Goal: Task Accomplishment & Management: Manage account settings

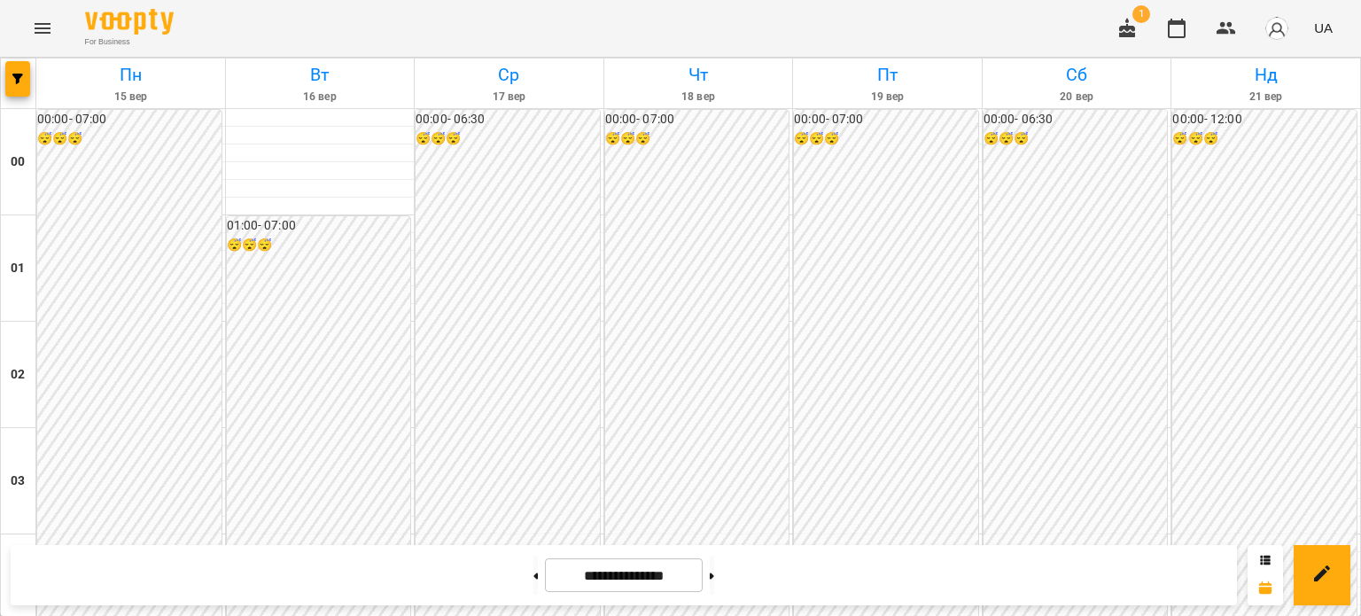
click at [43, 27] on icon "Menu" at bounding box center [42, 28] width 21 height 21
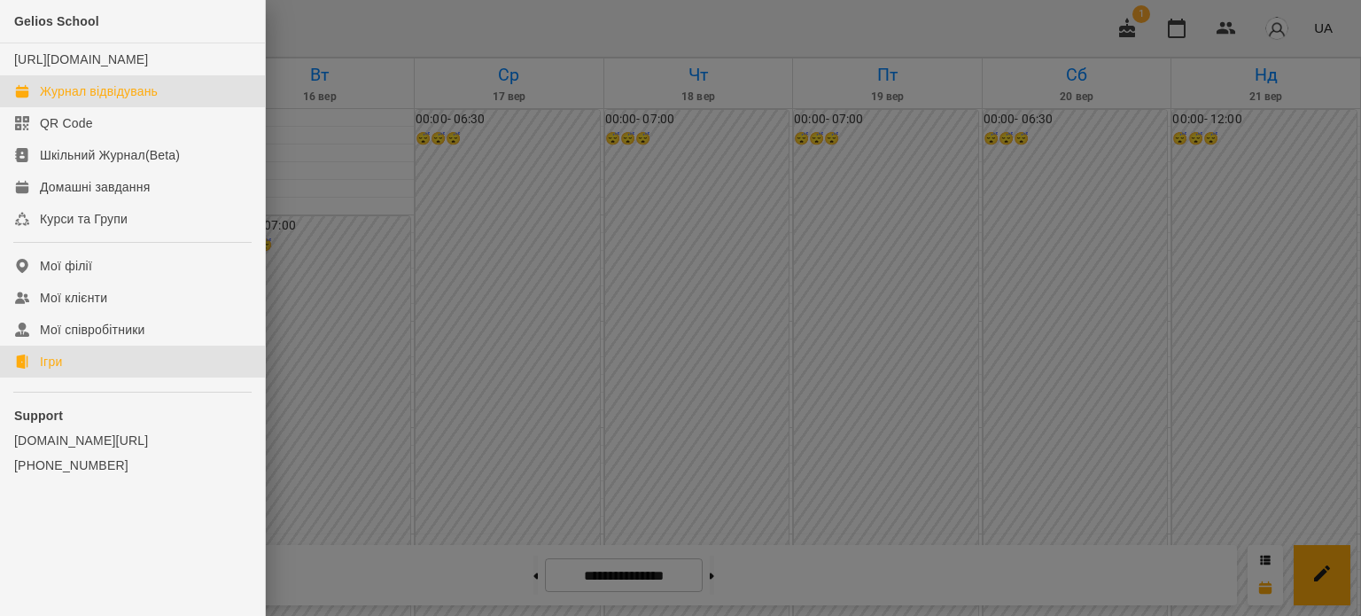
click at [52, 368] on div "Ігри" at bounding box center [51, 362] width 22 height 18
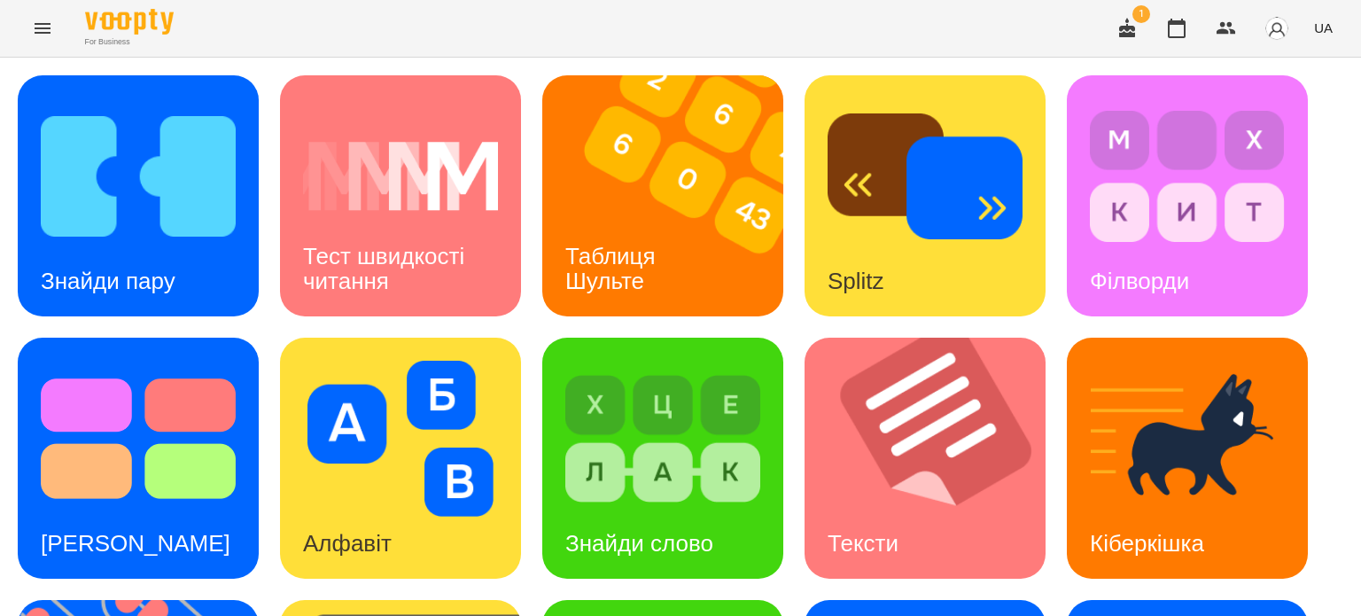
click at [43, 28] on icon "Menu" at bounding box center [43, 28] width 16 height 11
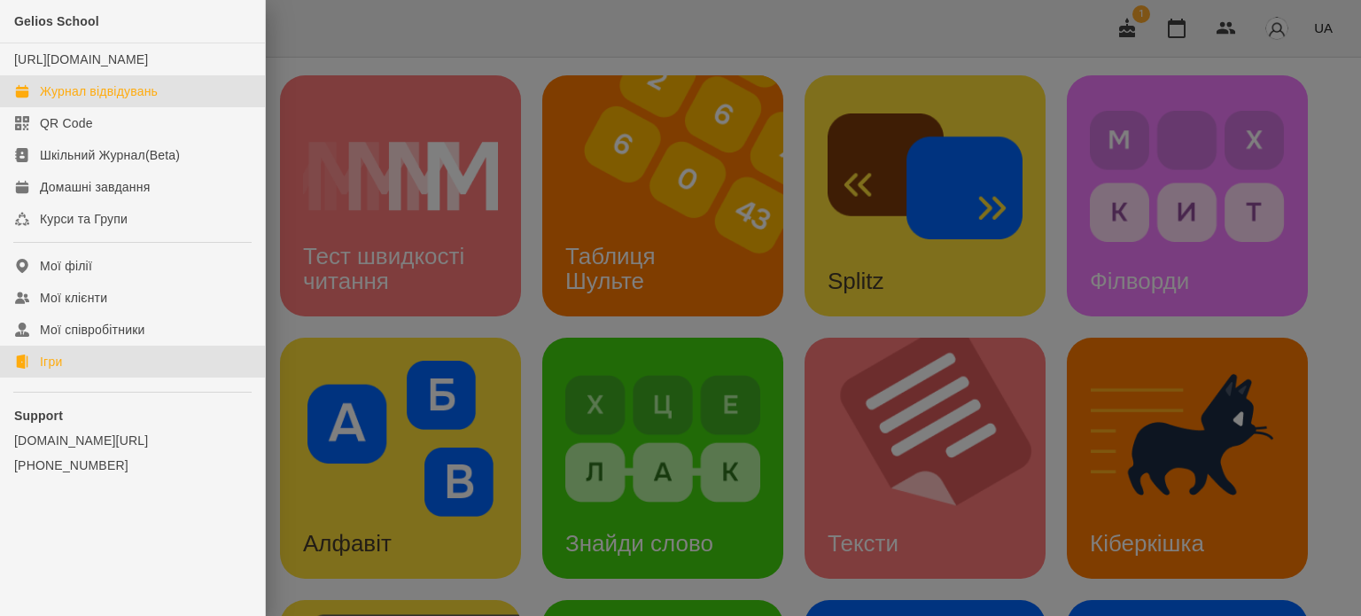
click at [100, 100] on div "Журнал відвідувань" at bounding box center [99, 91] width 118 height 18
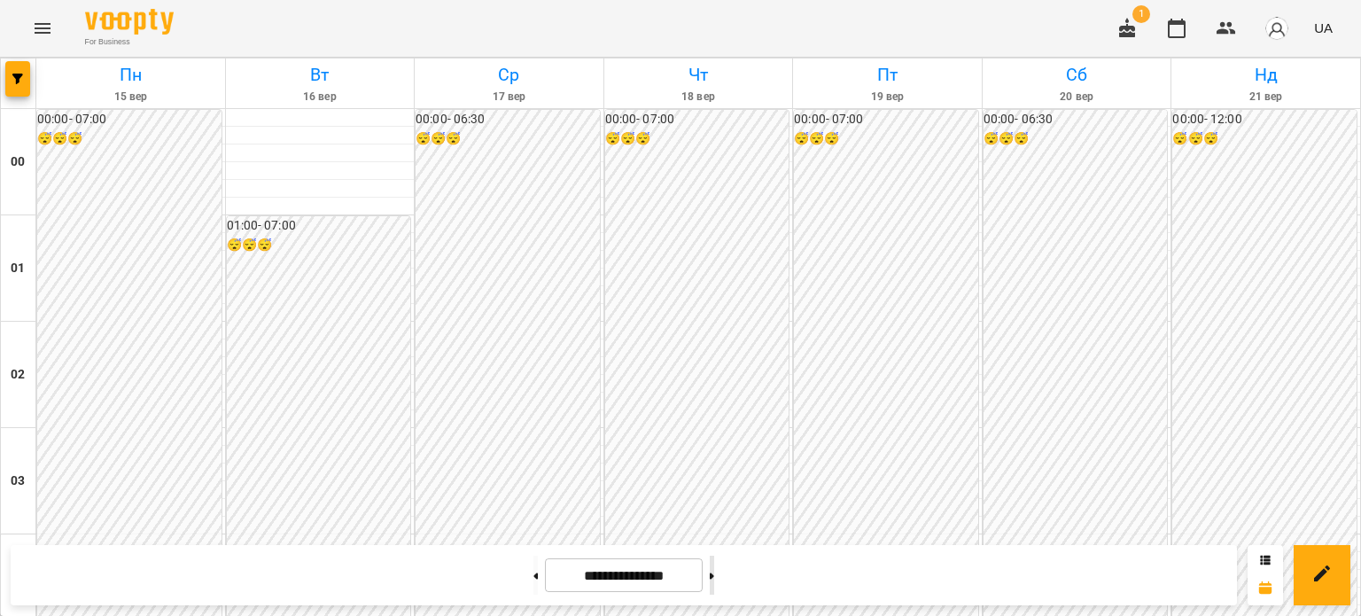
click at [694, 368] on icon at bounding box center [712, 576] width 4 height 7
type input "**********"
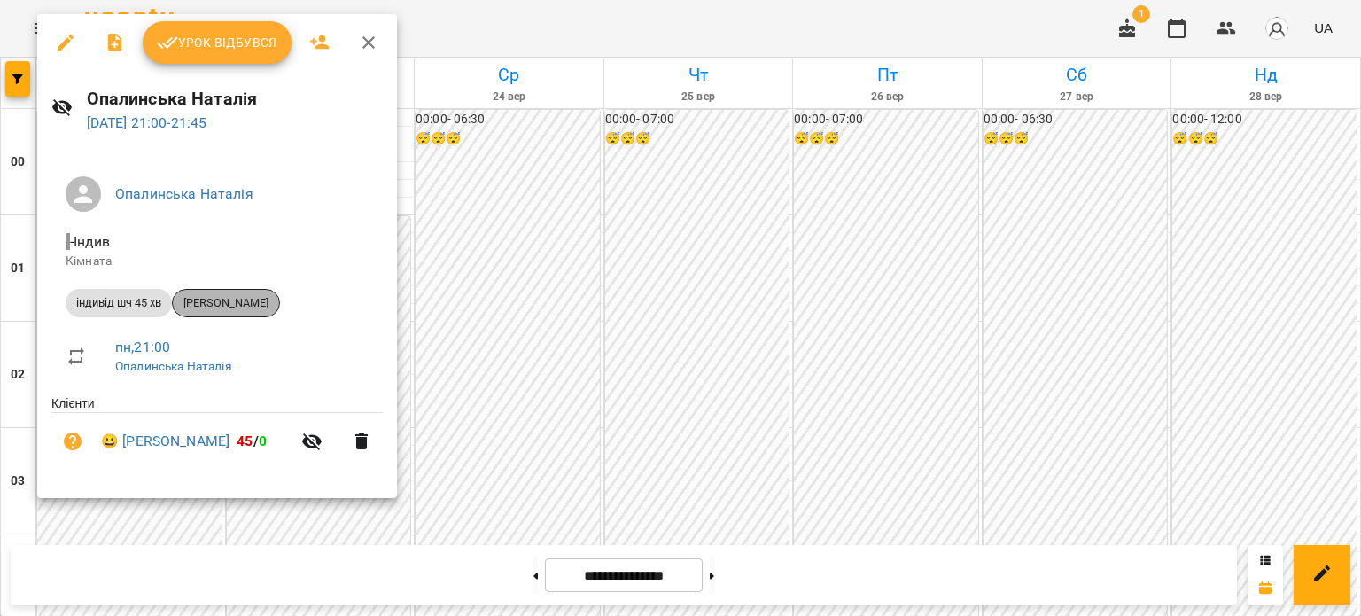
click at [228, 303] on span "[PERSON_NAME]" at bounding box center [226, 303] width 106 height 16
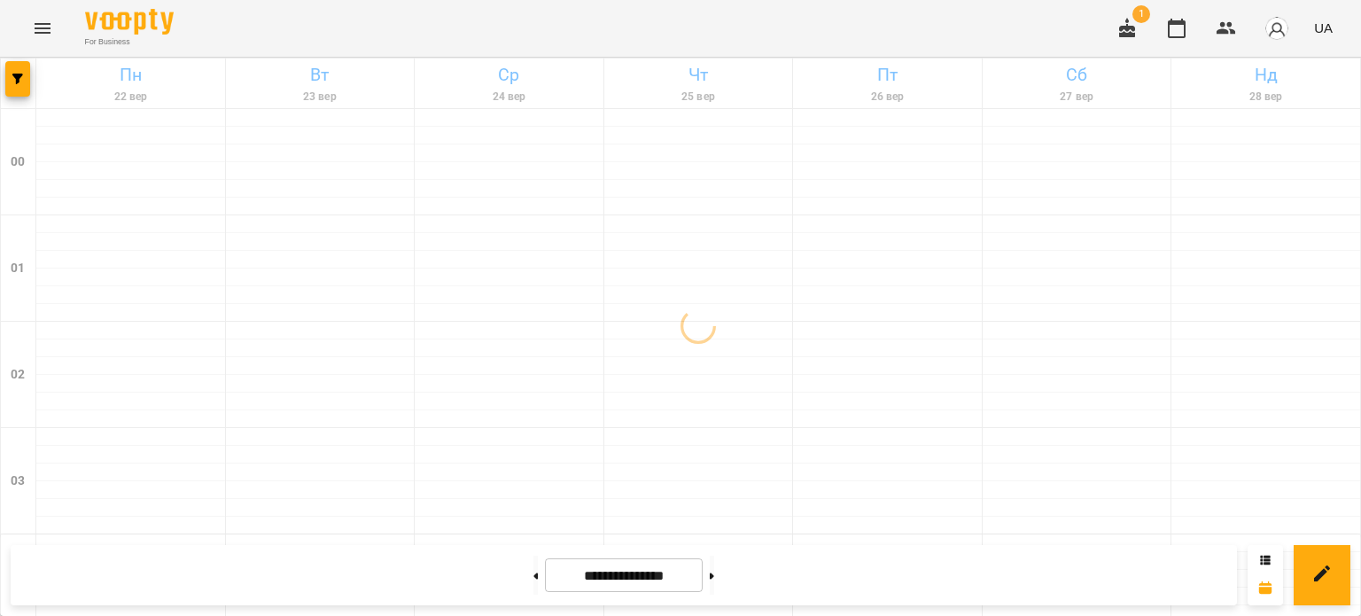
click at [43, 29] on icon "Menu" at bounding box center [42, 28] width 21 height 21
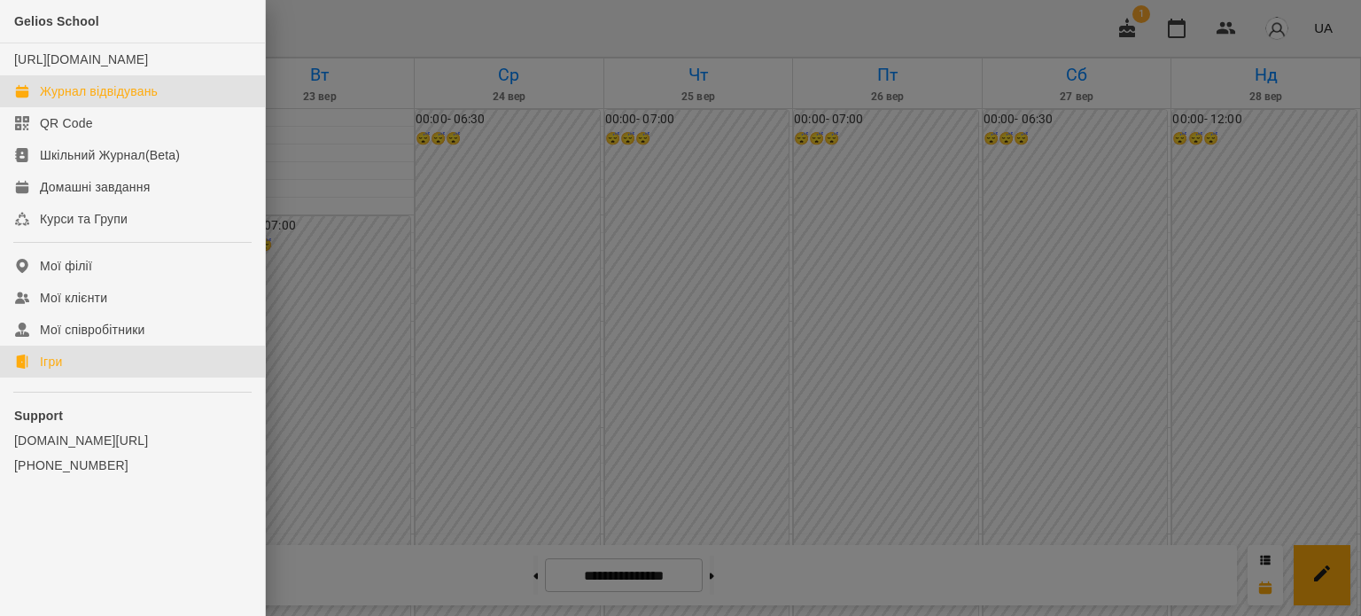
click at [72, 368] on link "Ігри" at bounding box center [132, 362] width 265 height 32
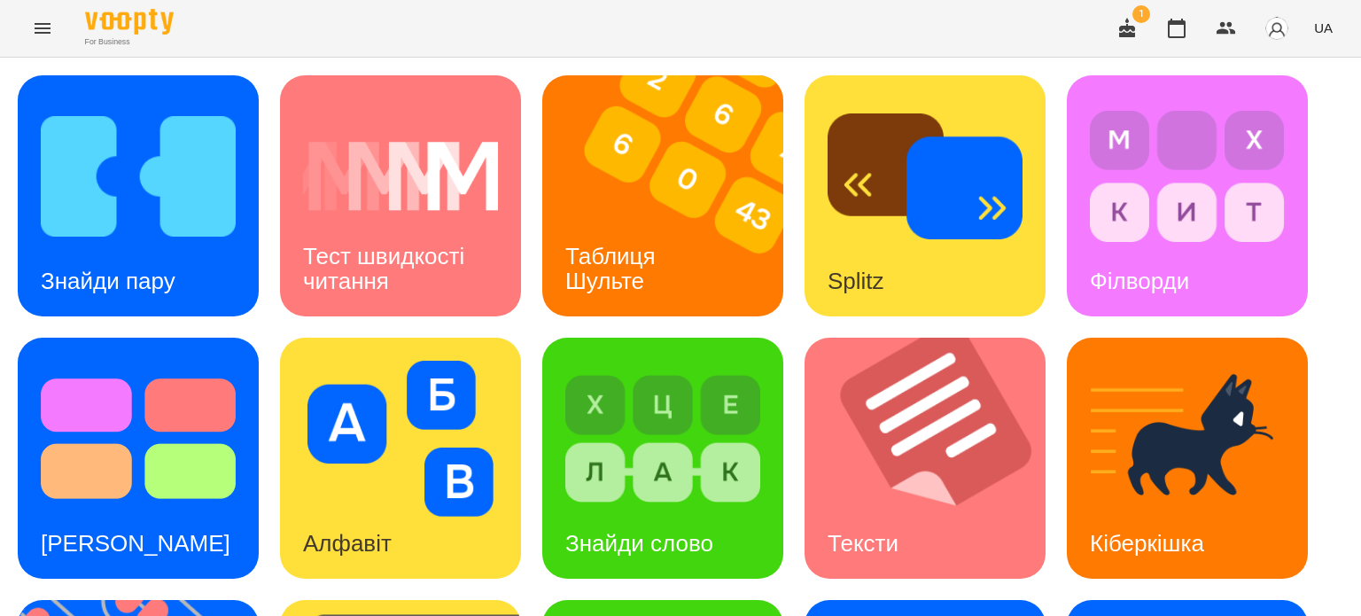
scroll to position [443, 0]
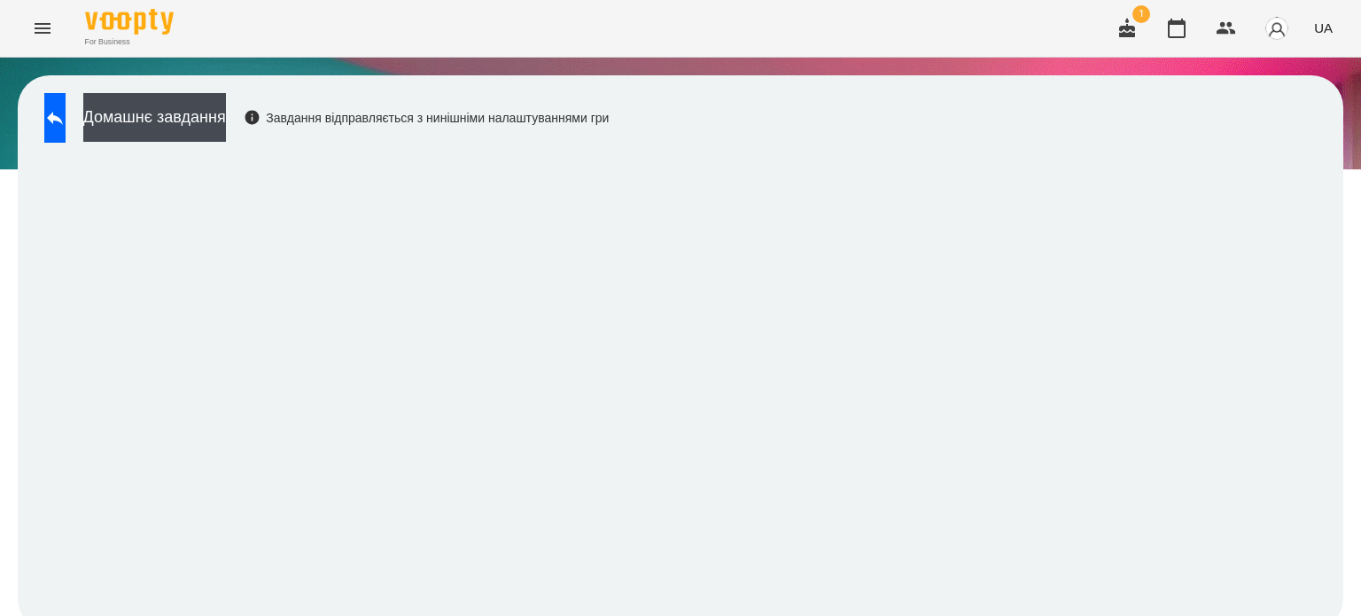
scroll to position [13, 0]
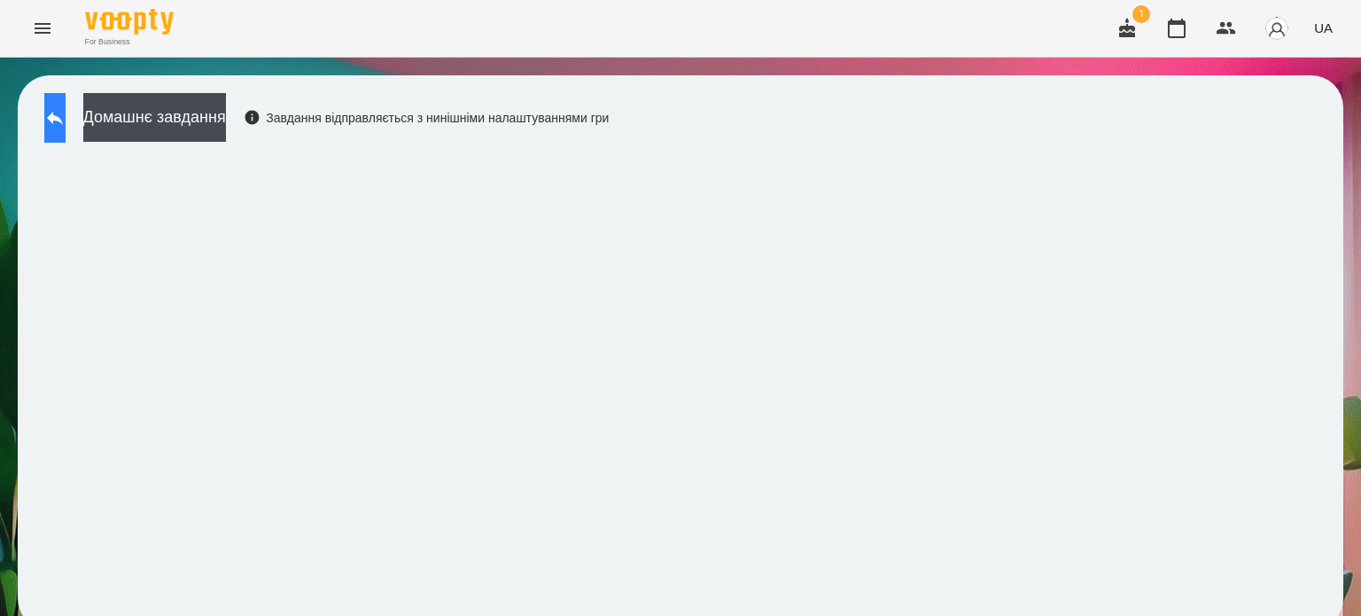
click at [66, 107] on icon at bounding box center [54, 117] width 21 height 21
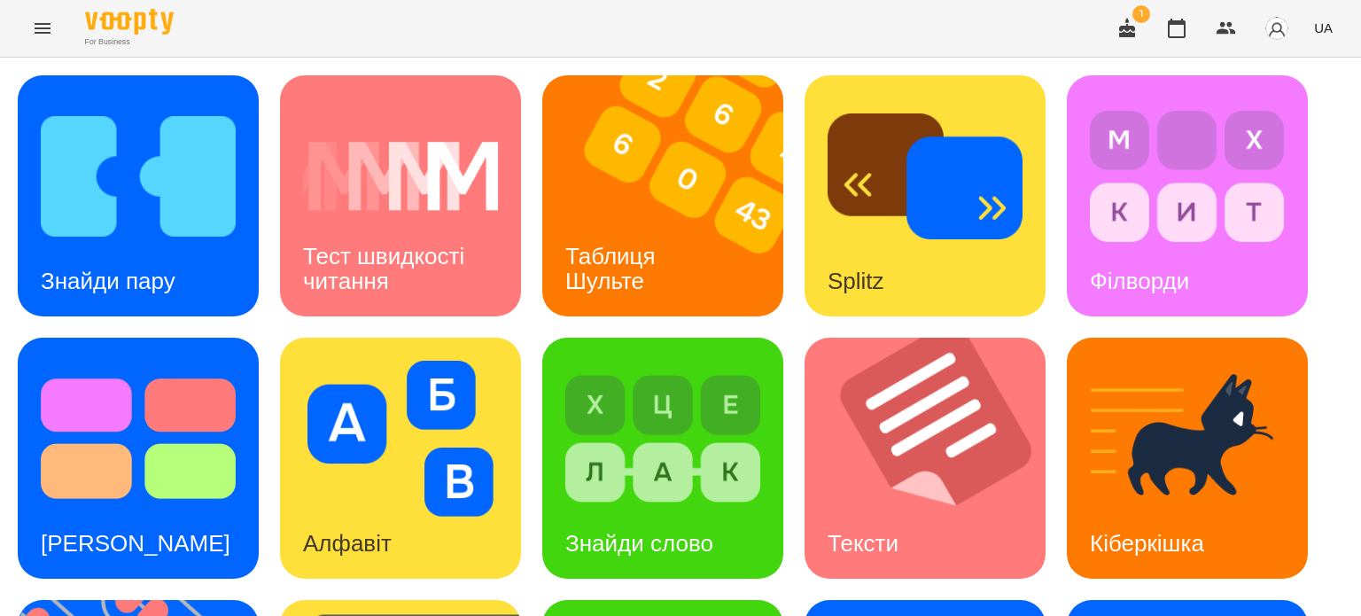
scroll to position [456, 0]
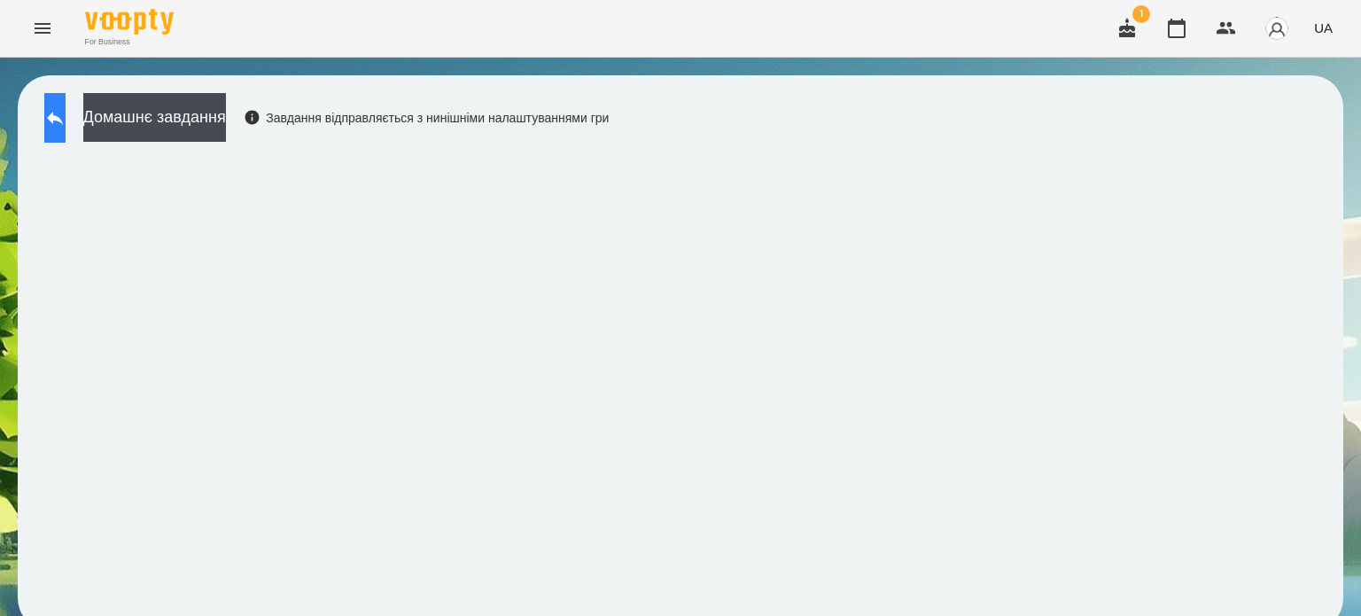
click at [66, 114] on icon at bounding box center [54, 117] width 21 height 21
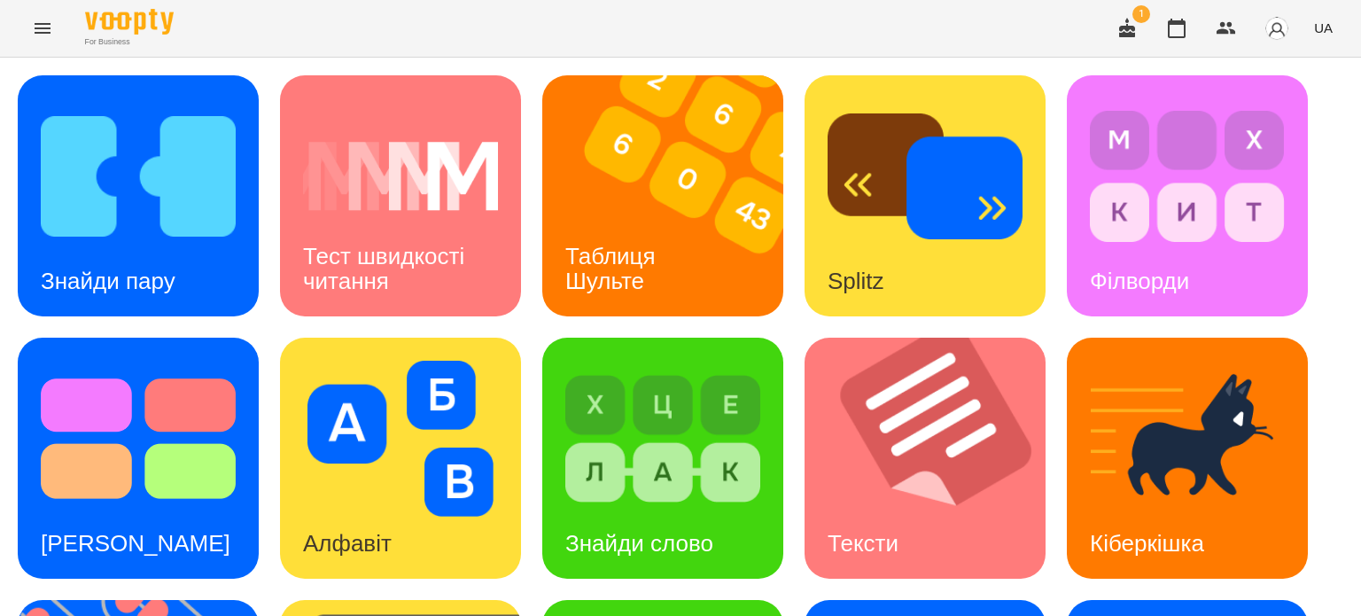
scroll to position [266, 0]
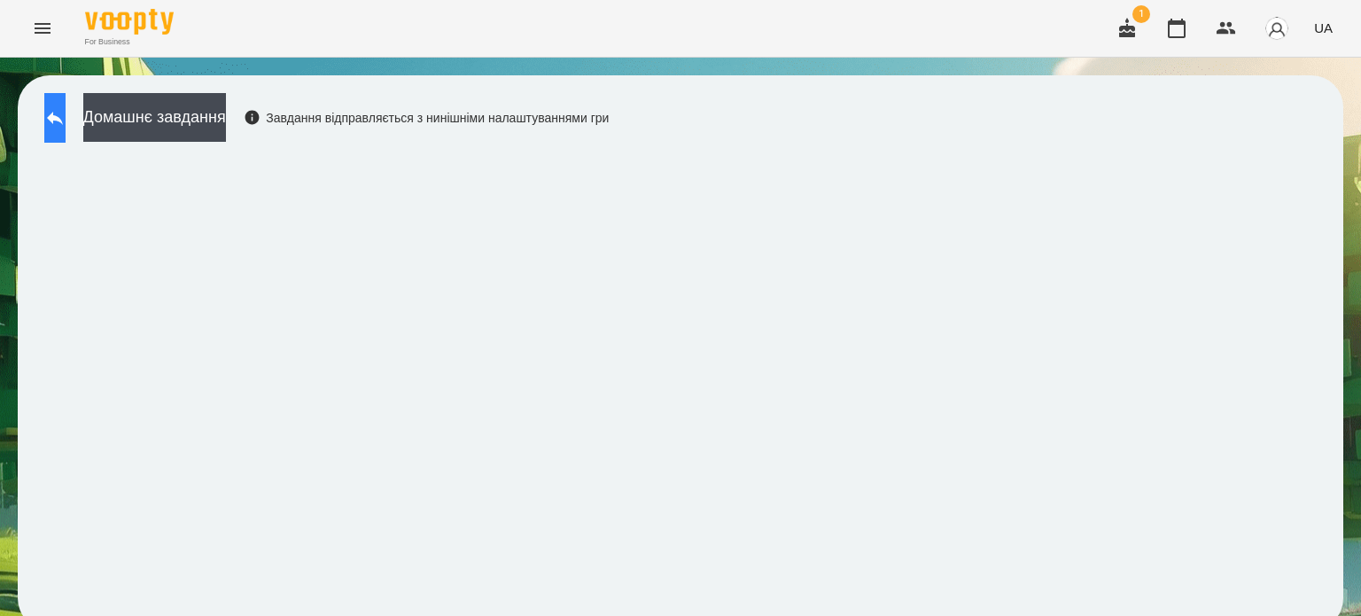
click at [65, 113] on icon at bounding box center [54, 117] width 21 height 21
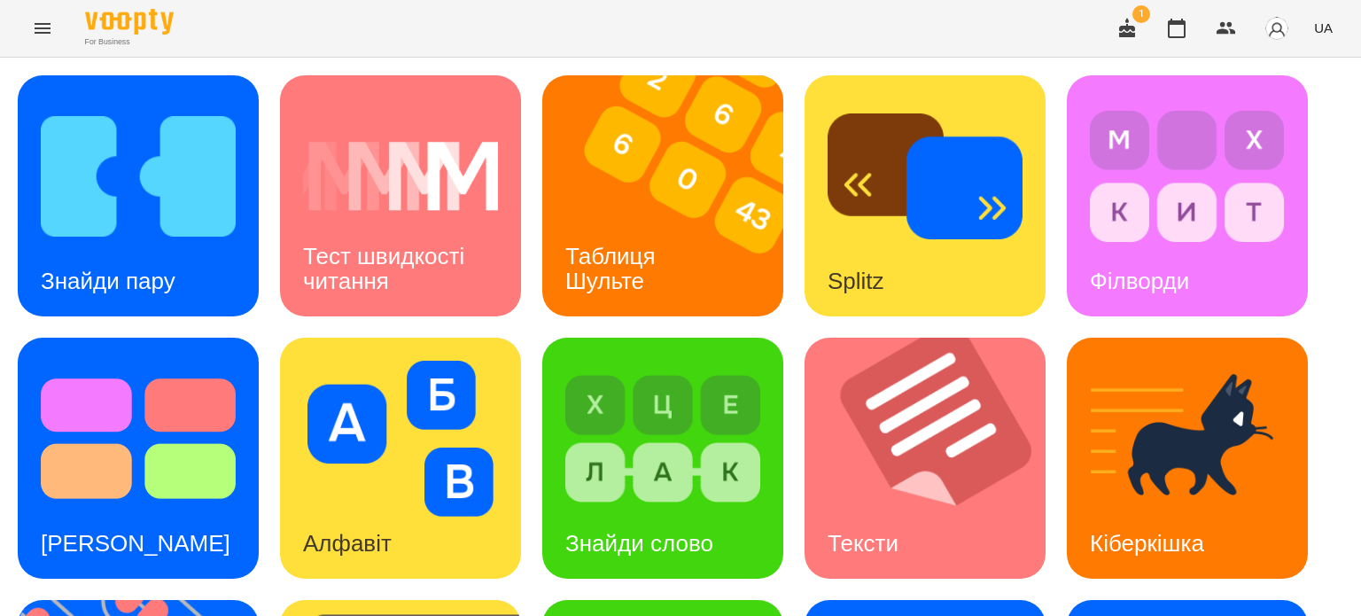
scroll to position [504, 0]
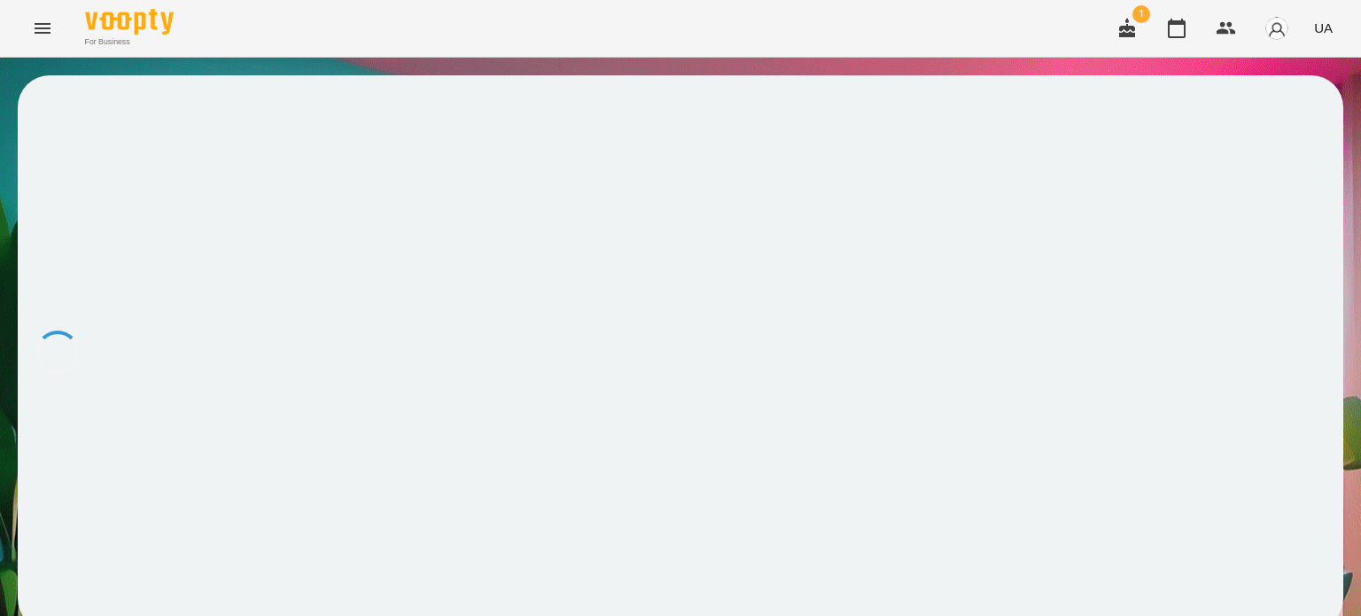
click at [117, 368] on div at bounding box center [681, 352] width 1326 height 555
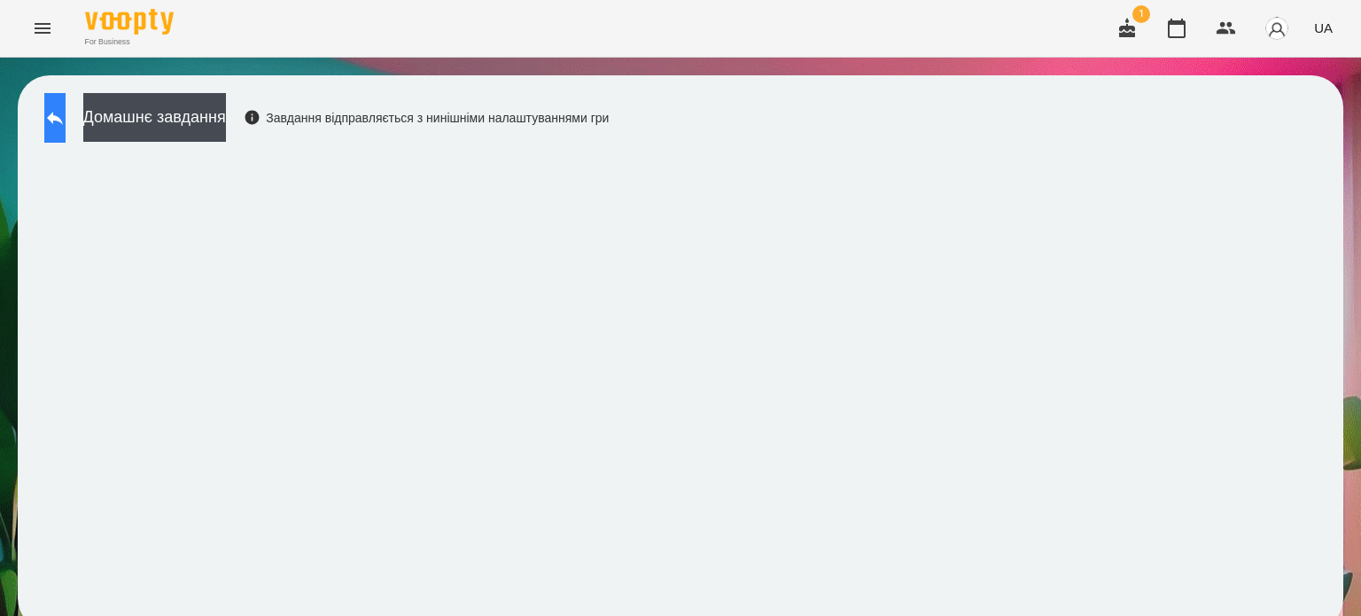
click at [66, 125] on icon at bounding box center [54, 117] width 21 height 21
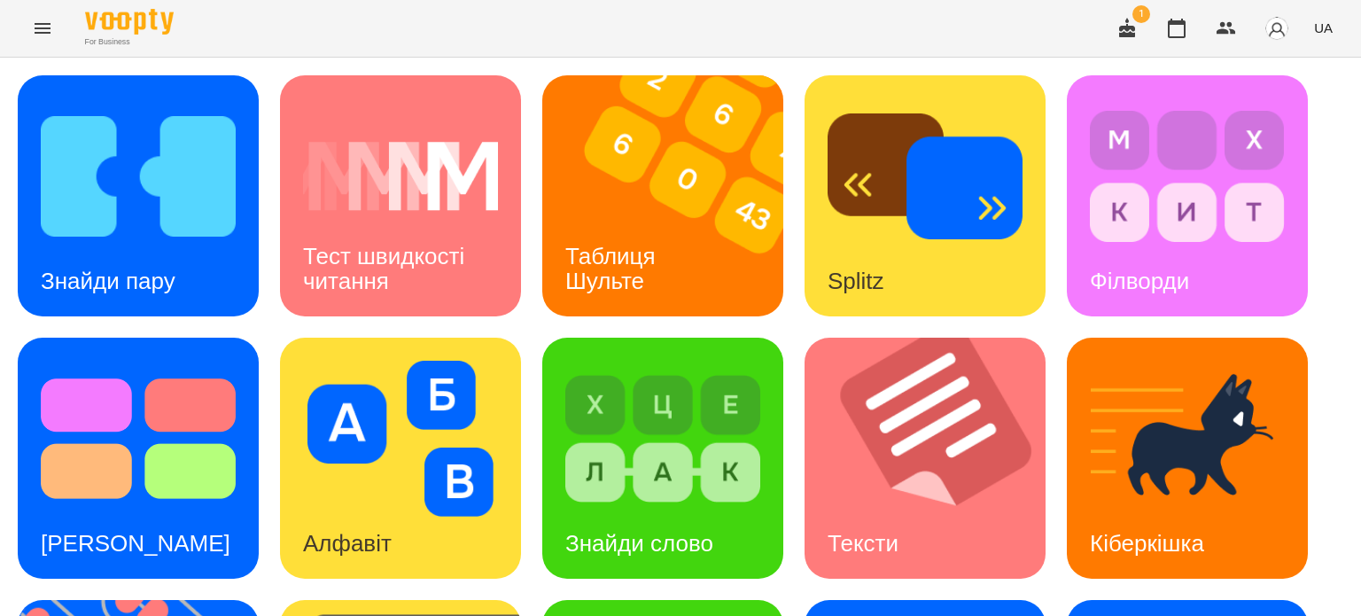
scroll to position [177, 0]
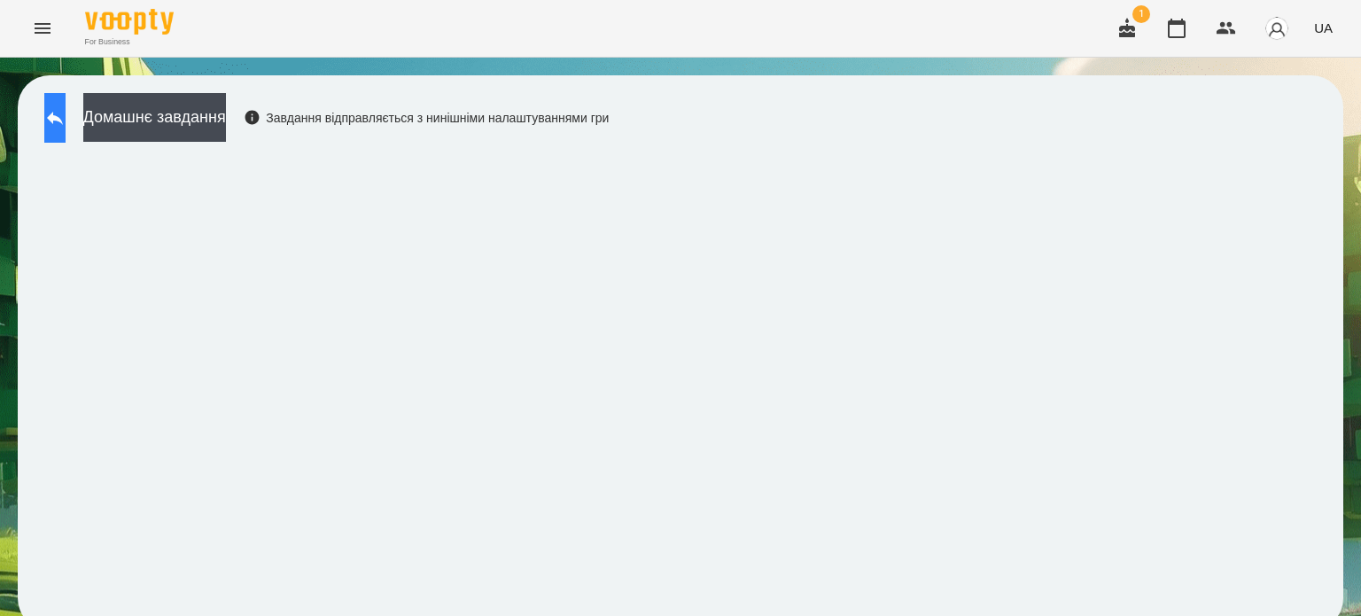
click at [64, 123] on icon at bounding box center [54, 117] width 21 height 21
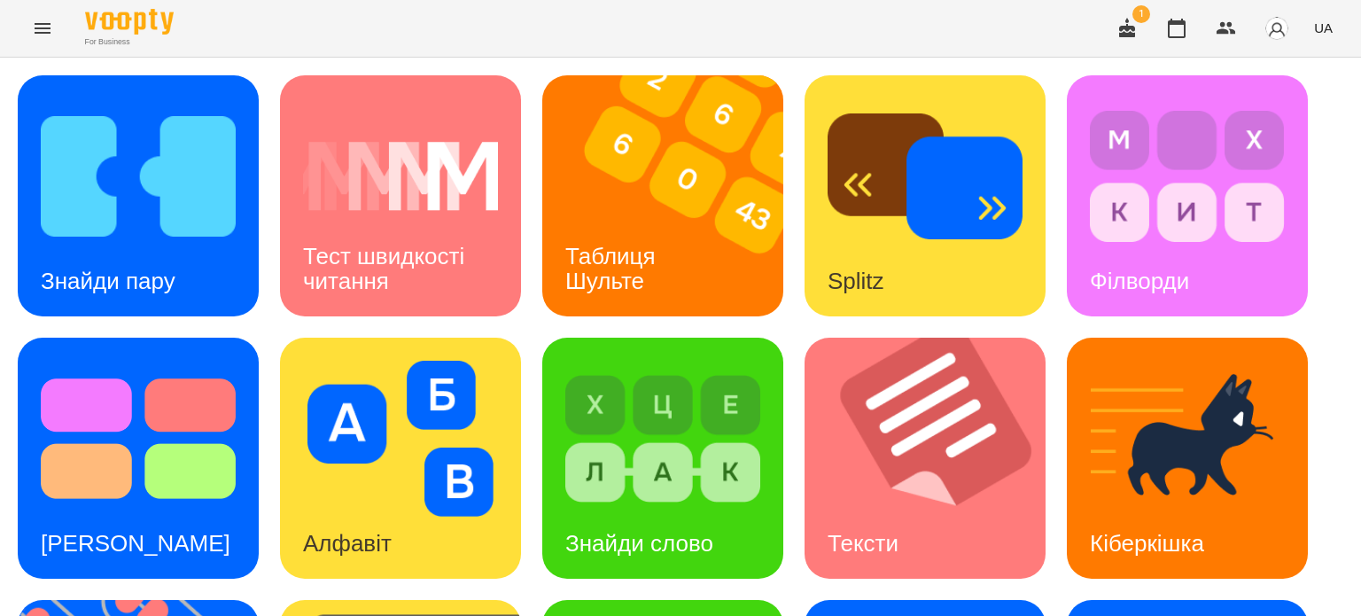
scroll to position [355, 0]
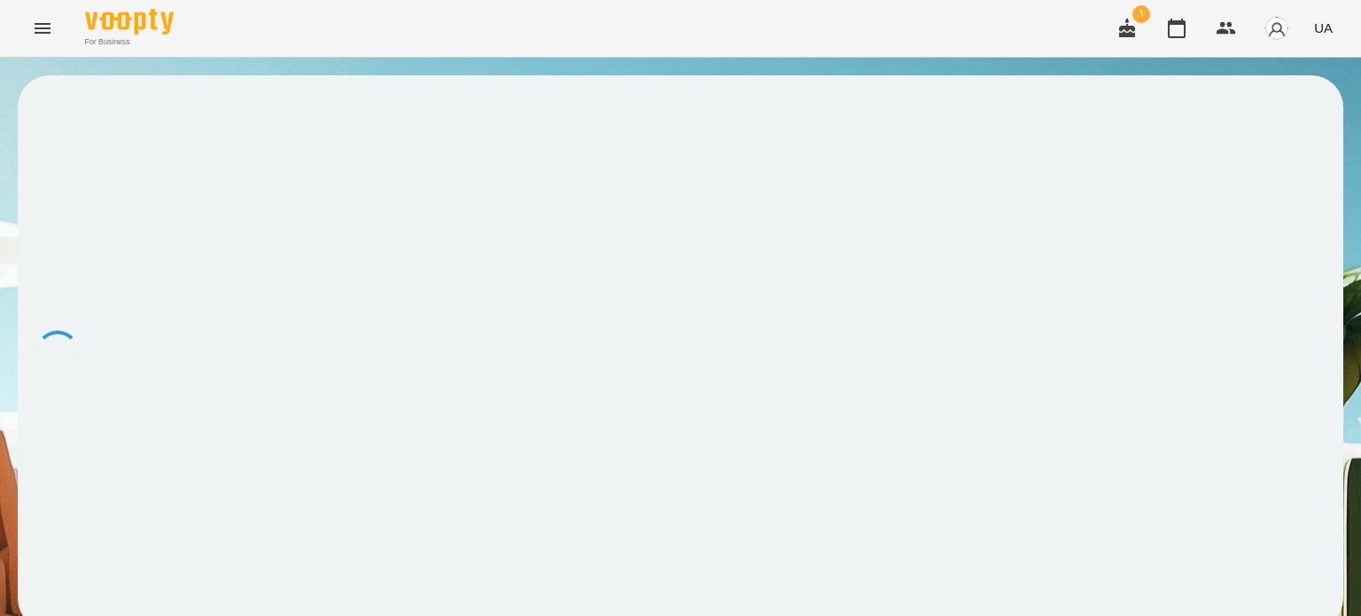
click at [404, 368] on div at bounding box center [681, 352] width 1326 height 555
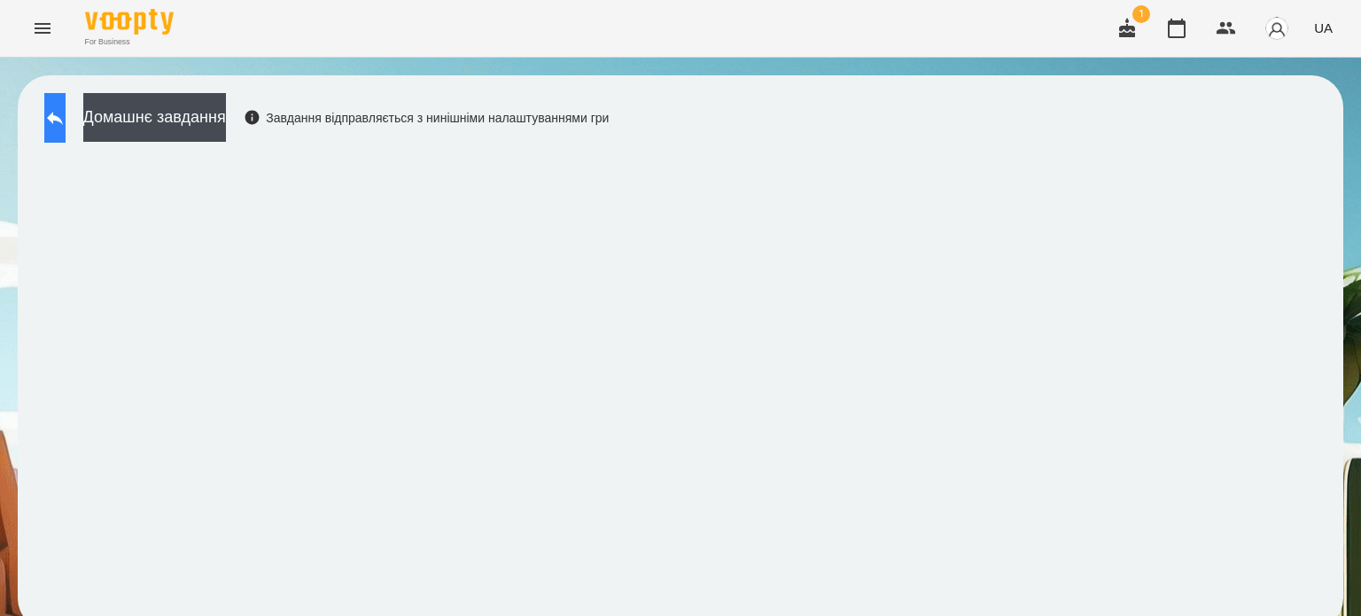
click at [63, 122] on icon at bounding box center [55, 118] width 16 height 13
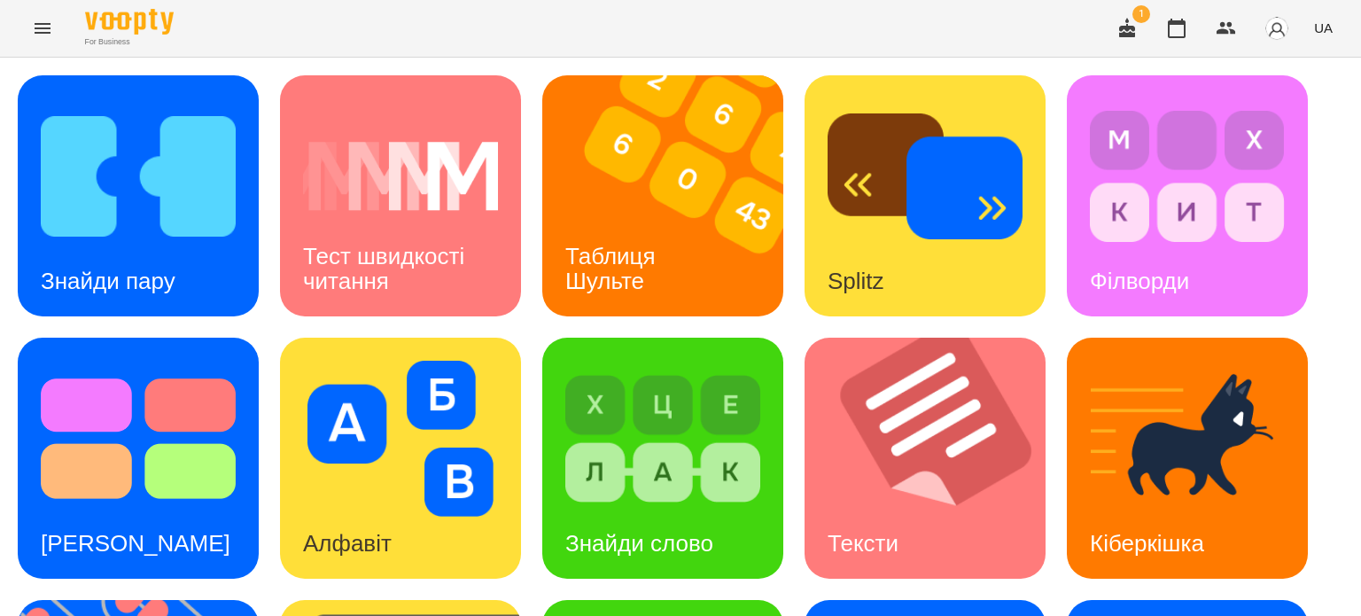
scroll to position [266, 0]
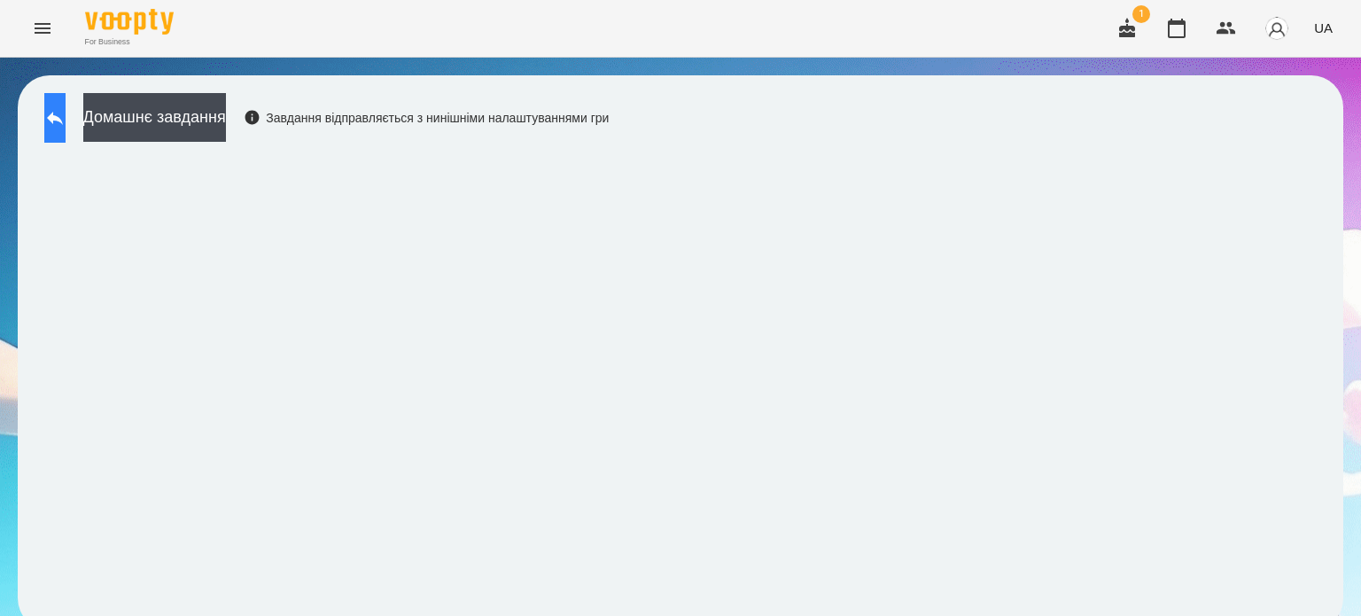
click at [64, 119] on icon at bounding box center [54, 117] width 21 height 21
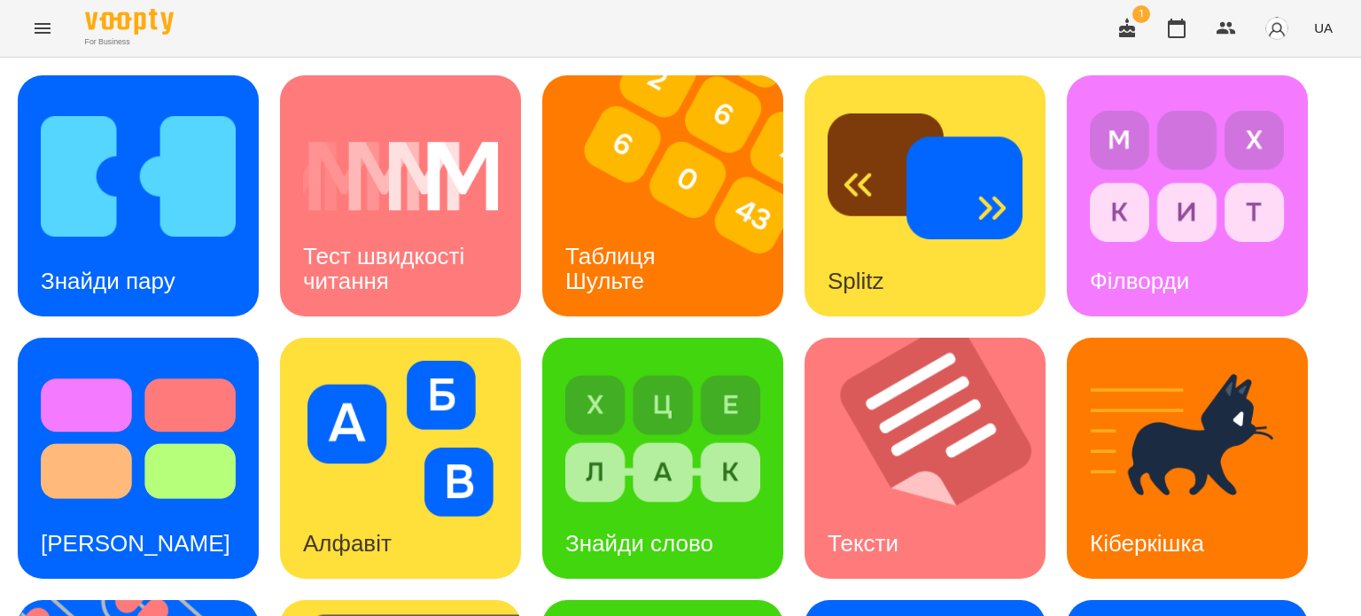
scroll to position [504, 0]
click at [36, 23] on icon "Menu" at bounding box center [43, 28] width 16 height 11
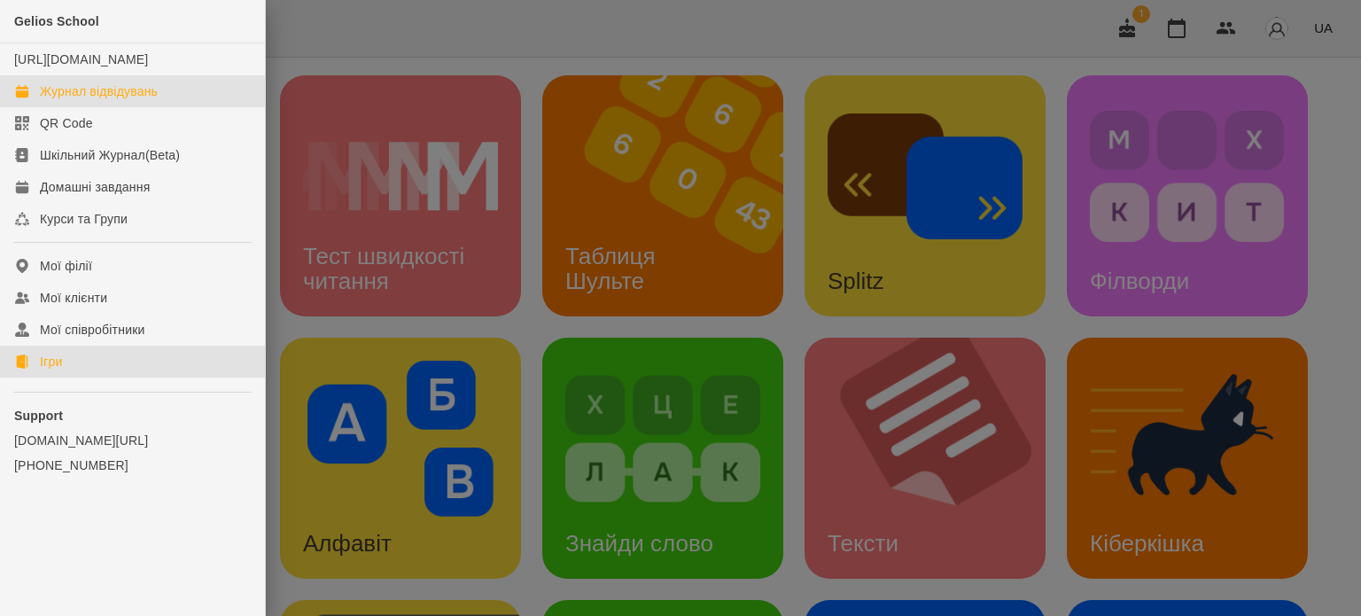
click at [93, 100] on div "Журнал відвідувань" at bounding box center [99, 91] width 118 height 18
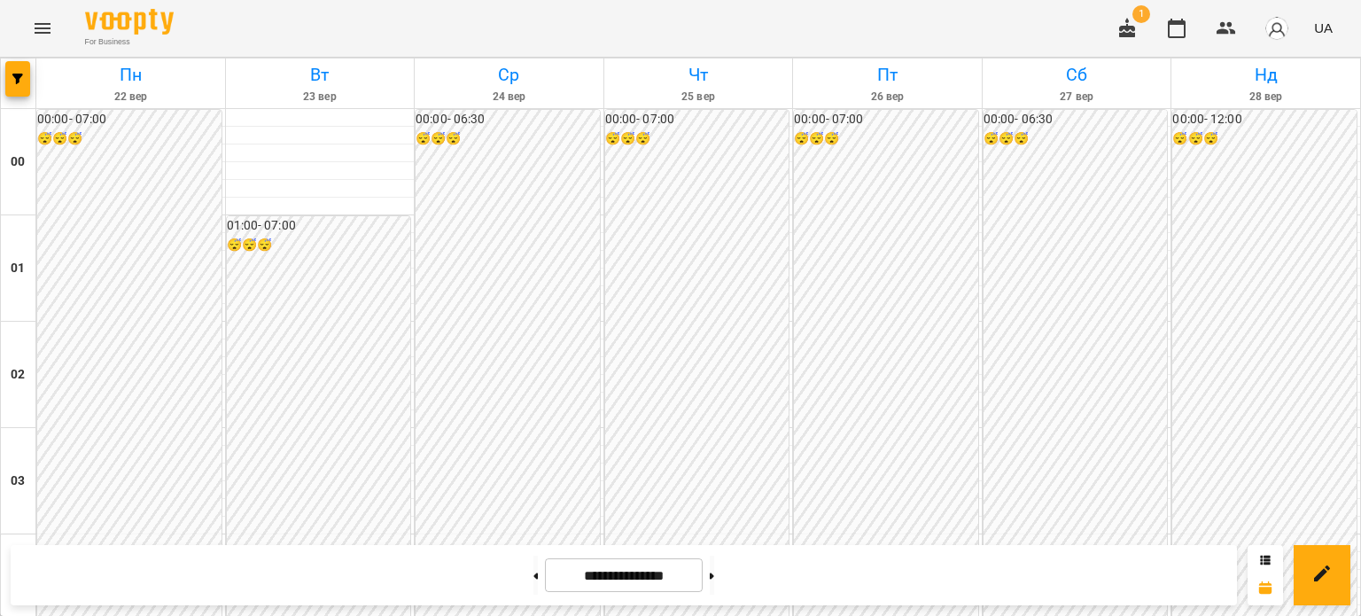
scroll to position [2125, 0]
click at [534, 573] on icon at bounding box center [536, 576] width 4 height 7
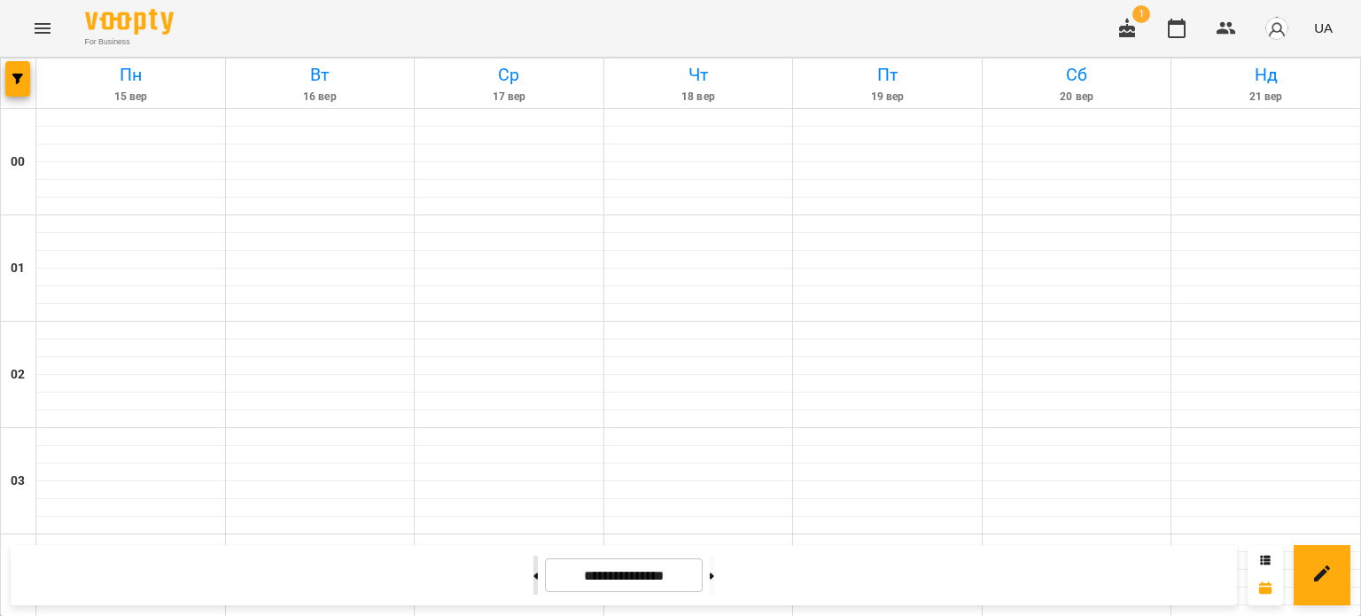
type input "**********"
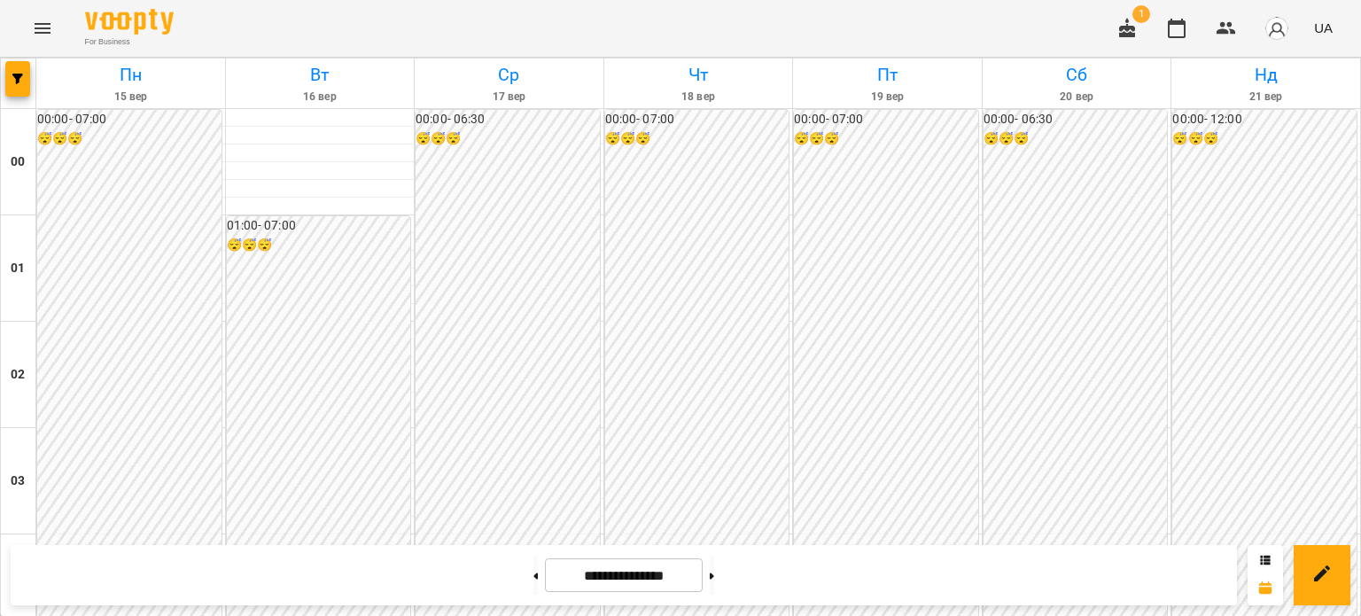
scroll to position [1593, 0]
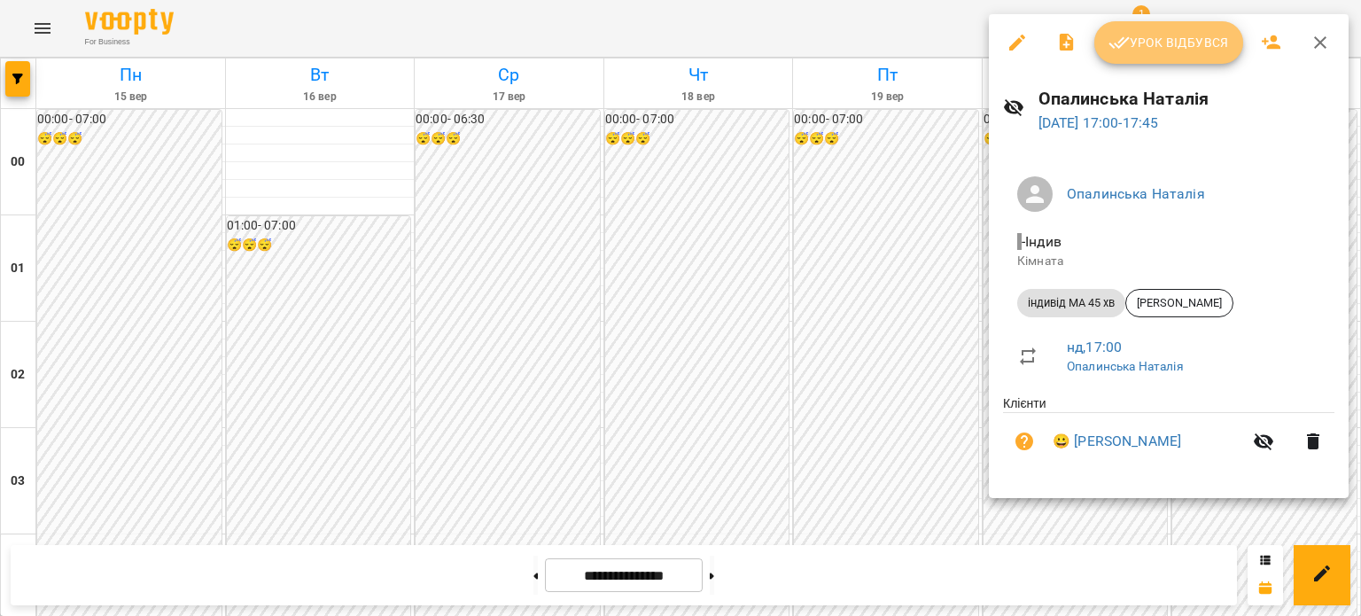
click at [1205, 35] on span "Урок відбувся" at bounding box center [1169, 42] width 121 height 21
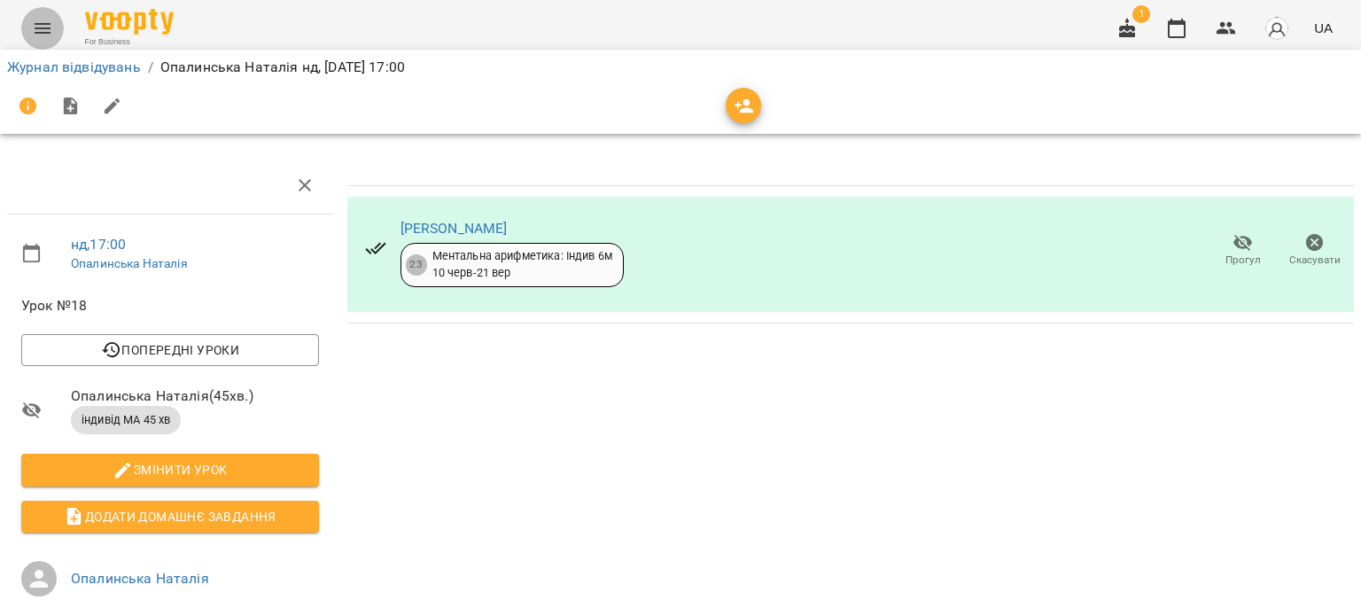
click at [40, 25] on icon "Menu" at bounding box center [42, 28] width 21 height 21
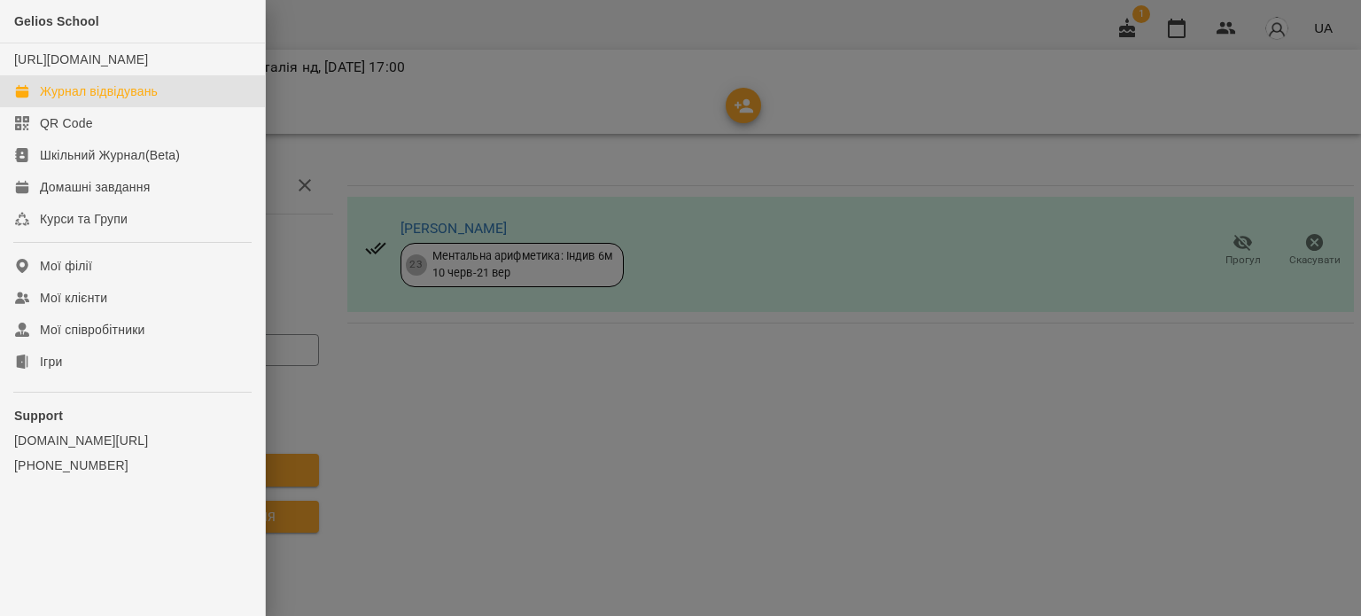
click at [99, 100] on div "Журнал відвідувань" at bounding box center [99, 91] width 118 height 18
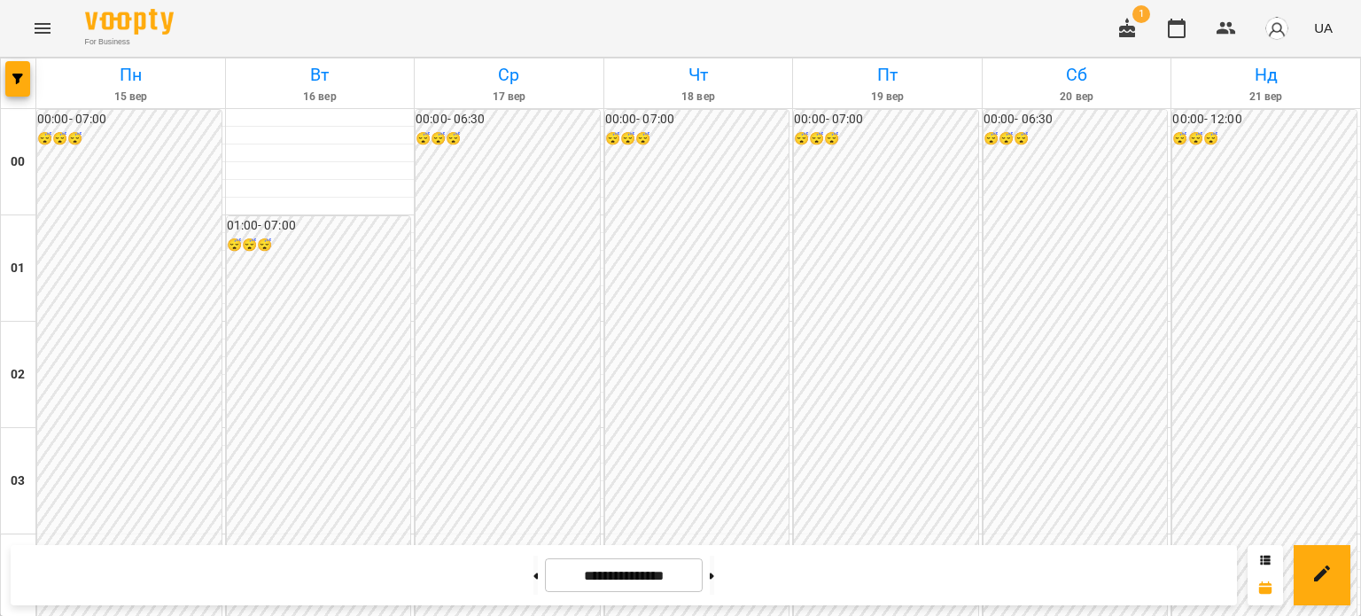
scroll to position [2125, 0]
click at [714, 575] on icon at bounding box center [712, 576] width 4 height 6
type input "**********"
